Goal: Task Accomplishment & Management: Use online tool/utility

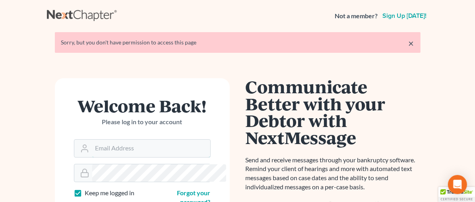
type input "tg@kefalinoslaw.com"
click at [420, 40] on div "× Sorry, but you don't have permission to access this page" at bounding box center [237, 42] width 365 height 21
click at [414, 43] on link "×" at bounding box center [411, 44] width 6 height 10
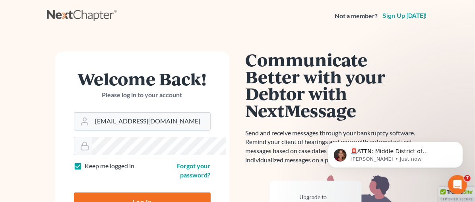
click at [129, 193] on input "Log In" at bounding box center [142, 203] width 137 height 20
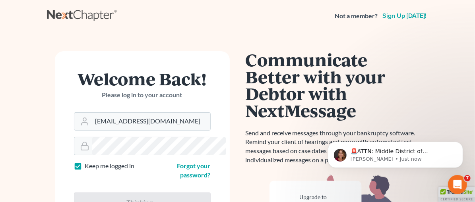
type input "Thinking..."
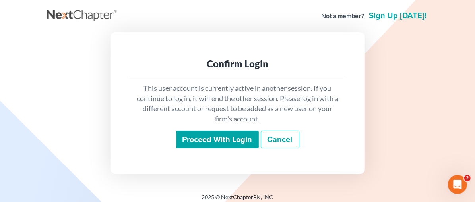
click at [210, 139] on input "Proceed with login" at bounding box center [217, 140] width 83 height 18
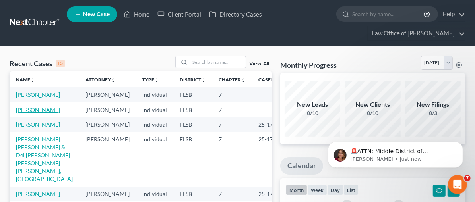
click at [40, 113] on link "Kerr, Amanda" at bounding box center [38, 109] width 44 height 7
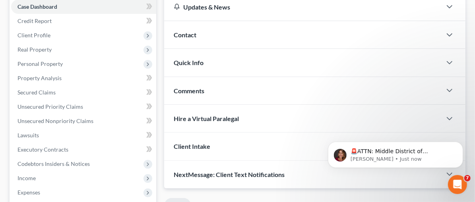
scroll to position [122, 0]
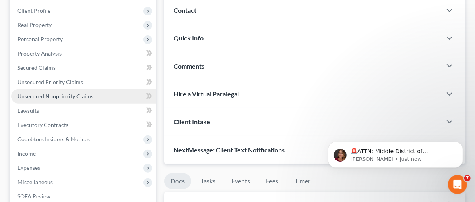
click at [73, 95] on span "Unsecured Nonpriority Claims" at bounding box center [55, 96] width 76 height 7
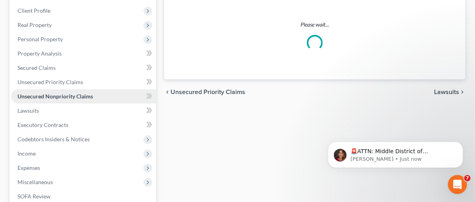
scroll to position [46, 0]
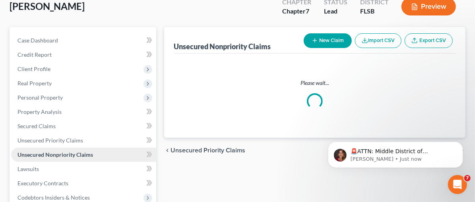
click at [73, 95] on ul "Case Dashboard Payments Invoices Payments Payments Credit Report Client Profile" at bounding box center [83, 161] width 145 height 257
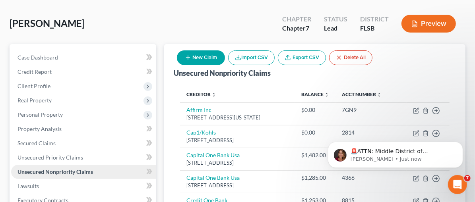
scroll to position [0, 0]
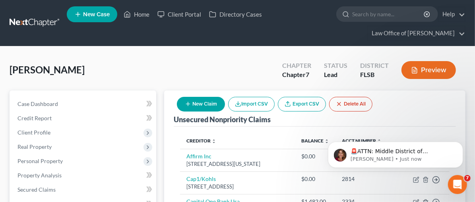
click at [413, 120] on div "🚨ATTN: Middle District of Florida The court has added a new Credit Counseling F…" at bounding box center [395, 117] width 146 height 99
click at [462, 143] on icon "Dismiss notification" at bounding box center [460, 143] width 4 height 4
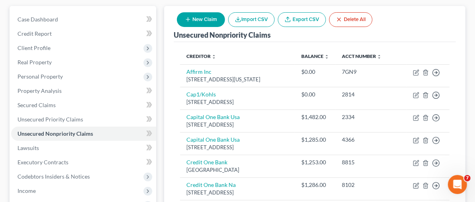
scroll to position [81, 0]
